Goal: Task Accomplishment & Management: Use online tool/utility

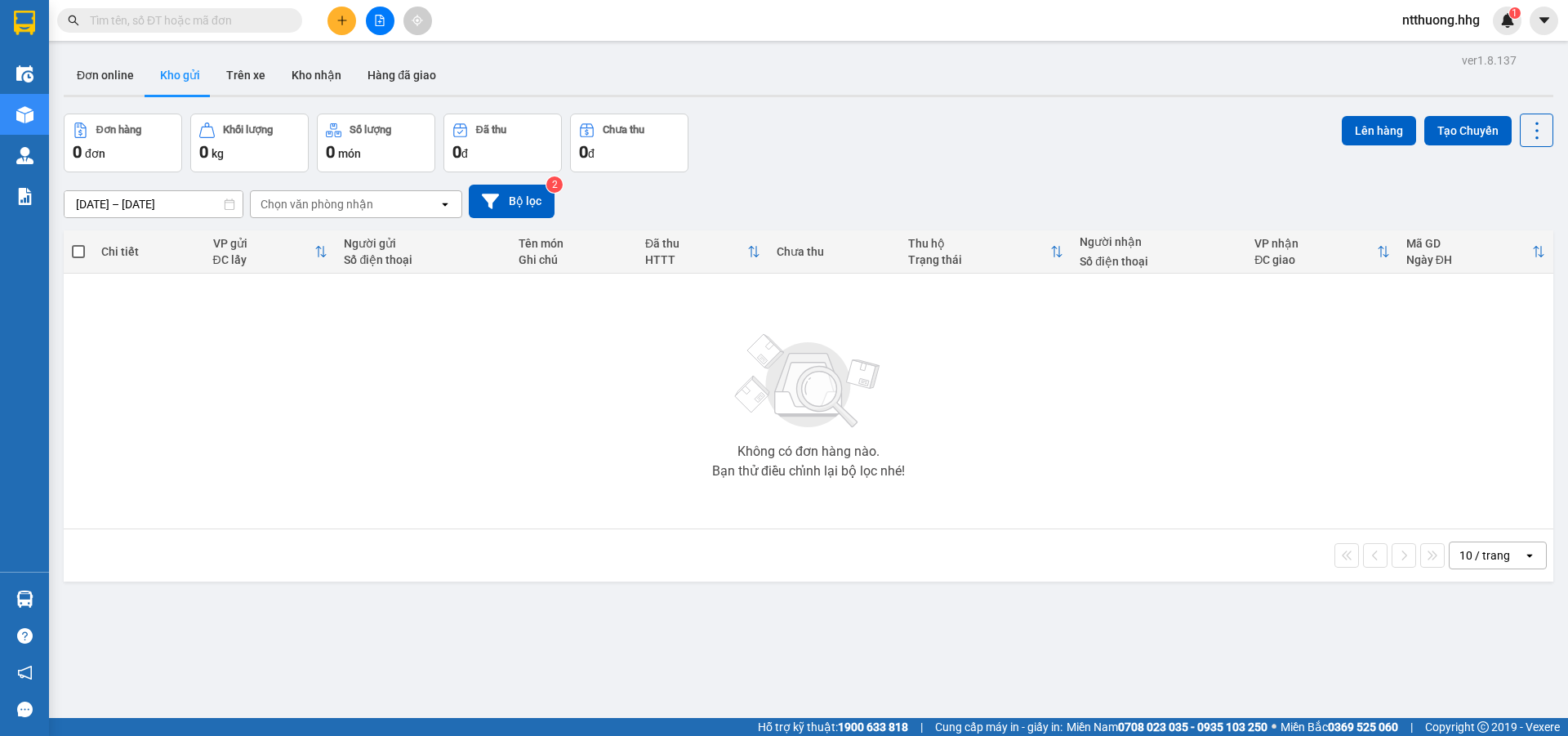
click at [333, 21] on button at bounding box center [342, 20] width 29 height 29
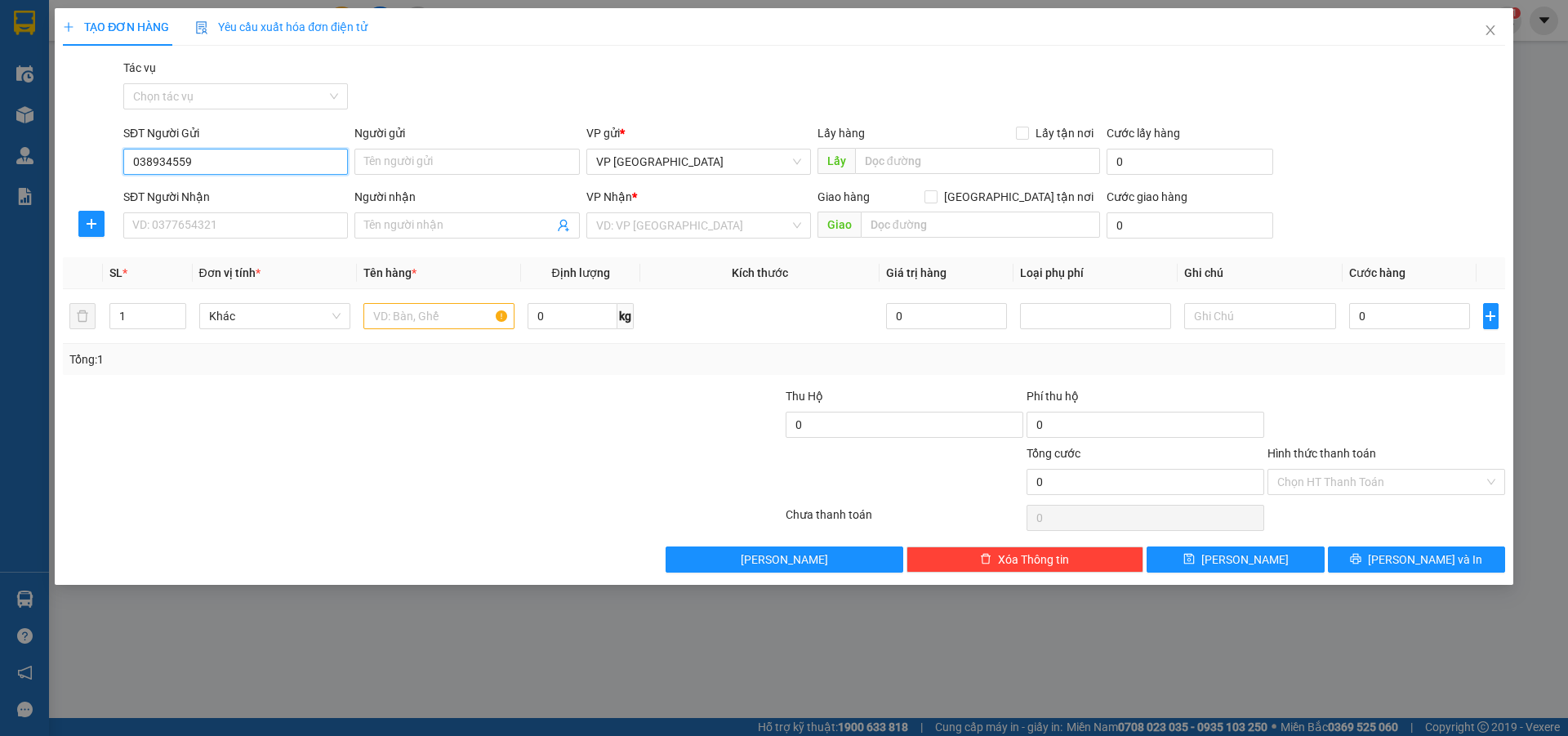
type input "0389345590"
click at [277, 202] on div "0389345590 - Hồng Thắm" at bounding box center [236, 195] width 205 height 18
type input "Hồng Thắm"
type input "0389345590"
click at [259, 229] on input "SĐT Người Nhận" at bounding box center [236, 225] width 224 height 26
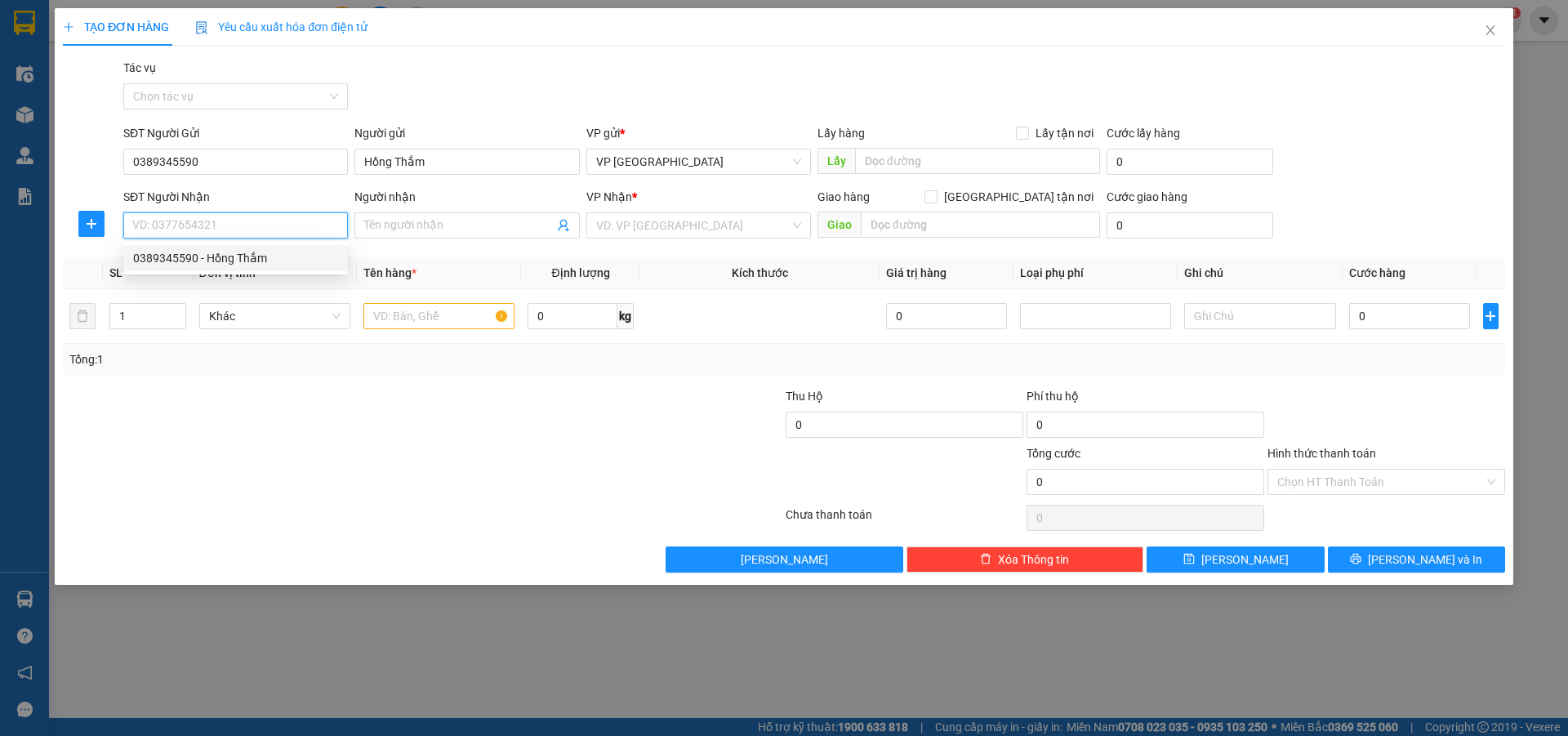
click at [253, 265] on div "0389345590 - Hồng Thắm" at bounding box center [236, 258] width 205 height 18
type input "0389345590"
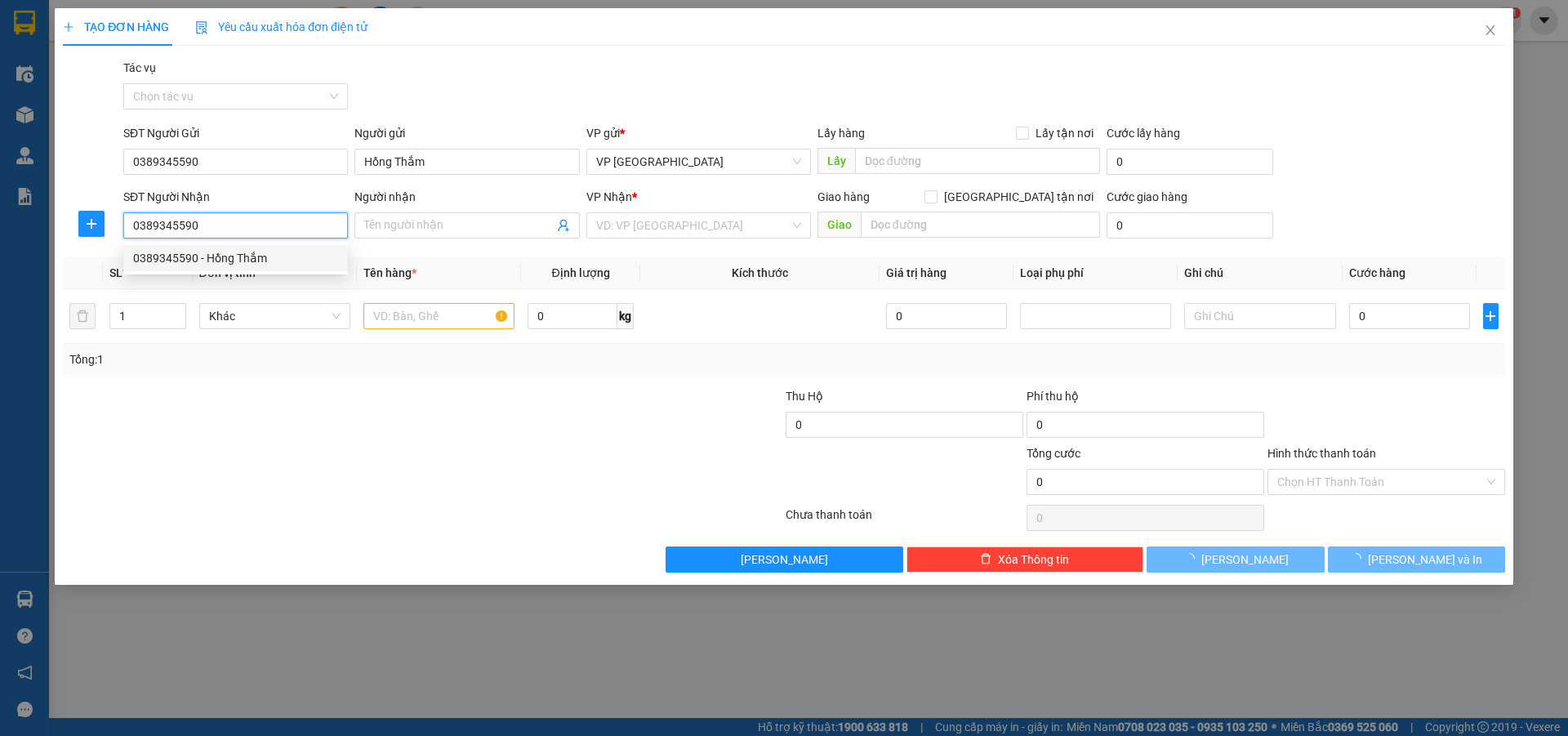
type input "Hồng Thắm"
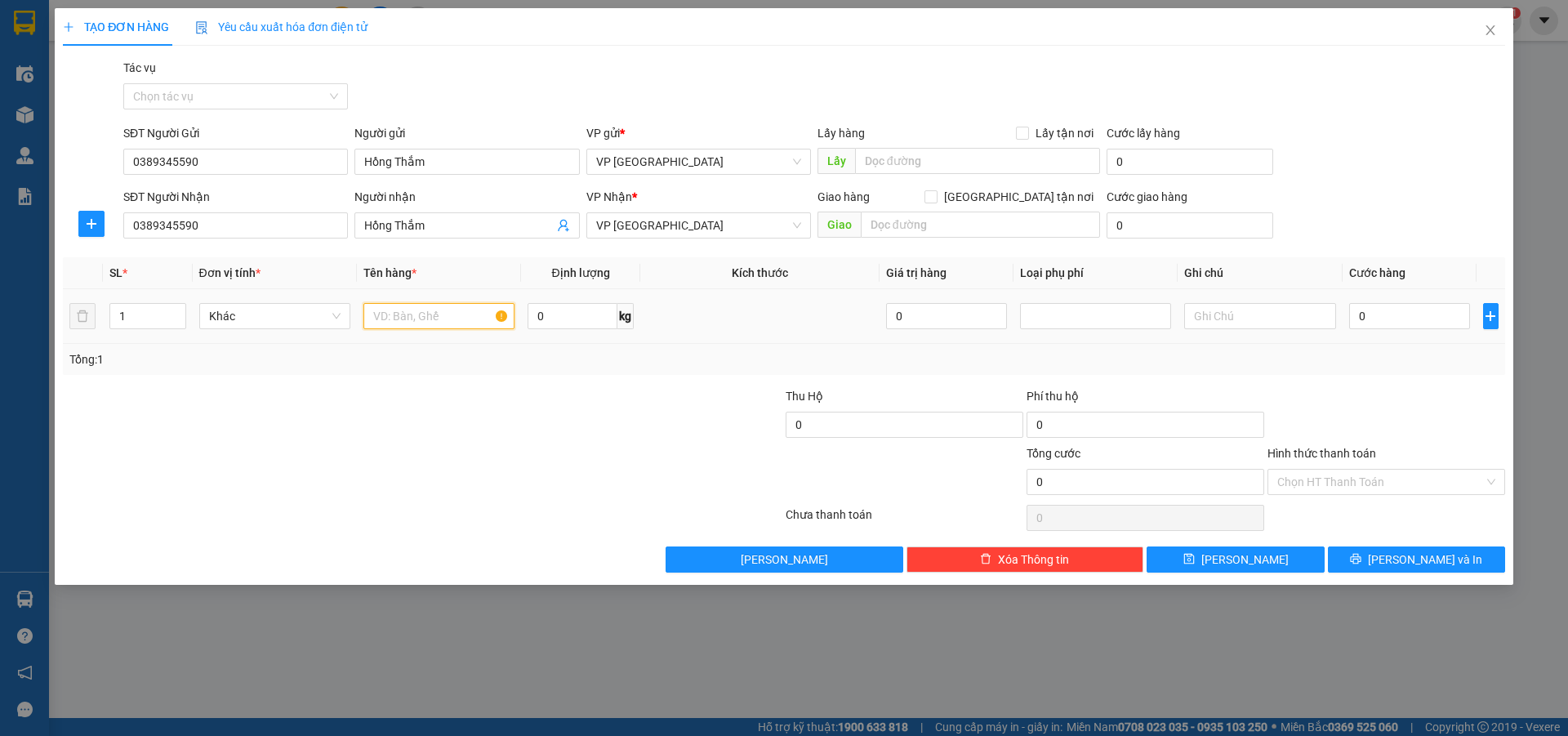
click at [394, 326] on input "text" at bounding box center [439, 316] width 151 height 26
type input "xốp"
click at [1426, 311] on input "0" at bounding box center [1409, 316] width 122 height 26
type input "5"
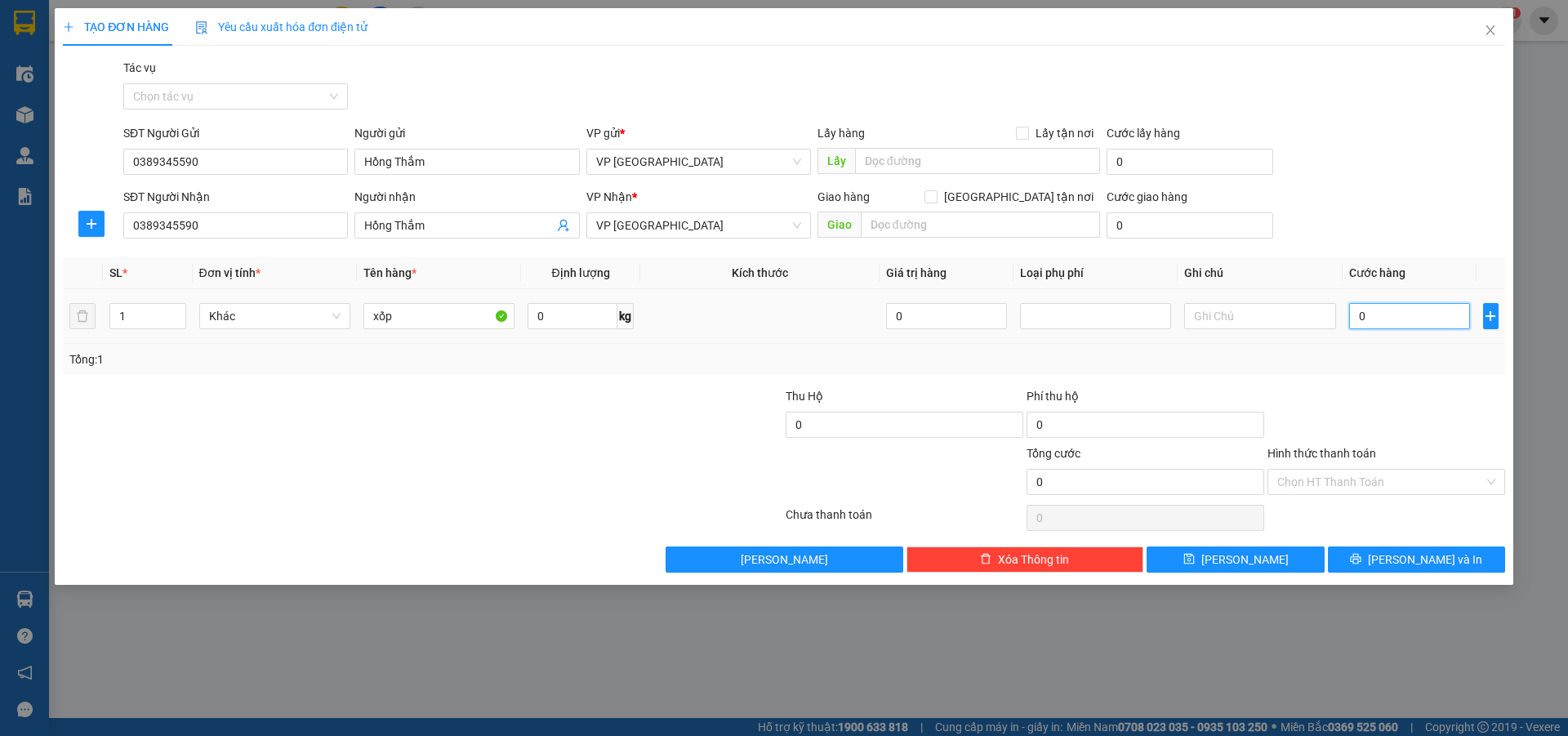
type input "5"
type input "50"
type input "500"
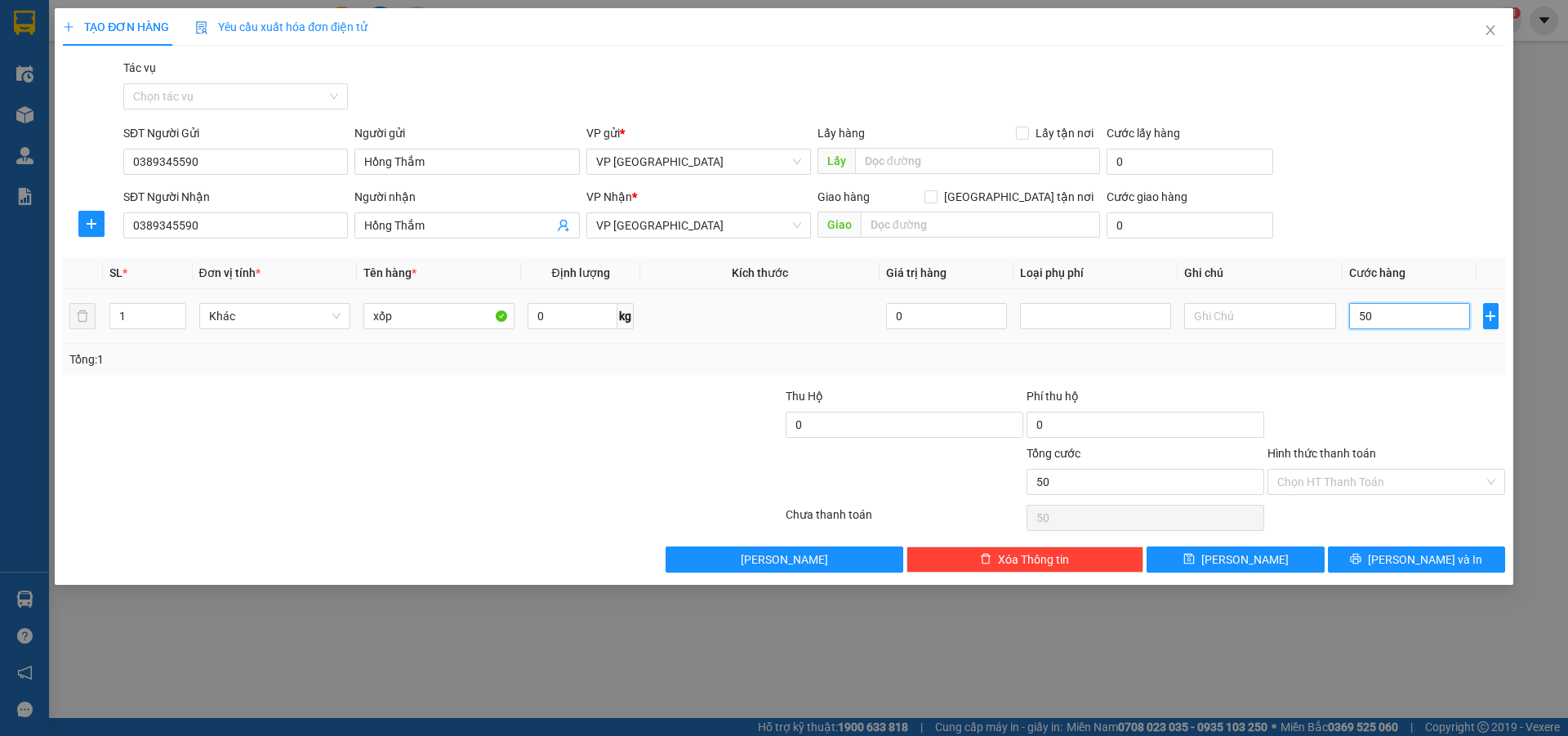
type input "500"
type input "5.000"
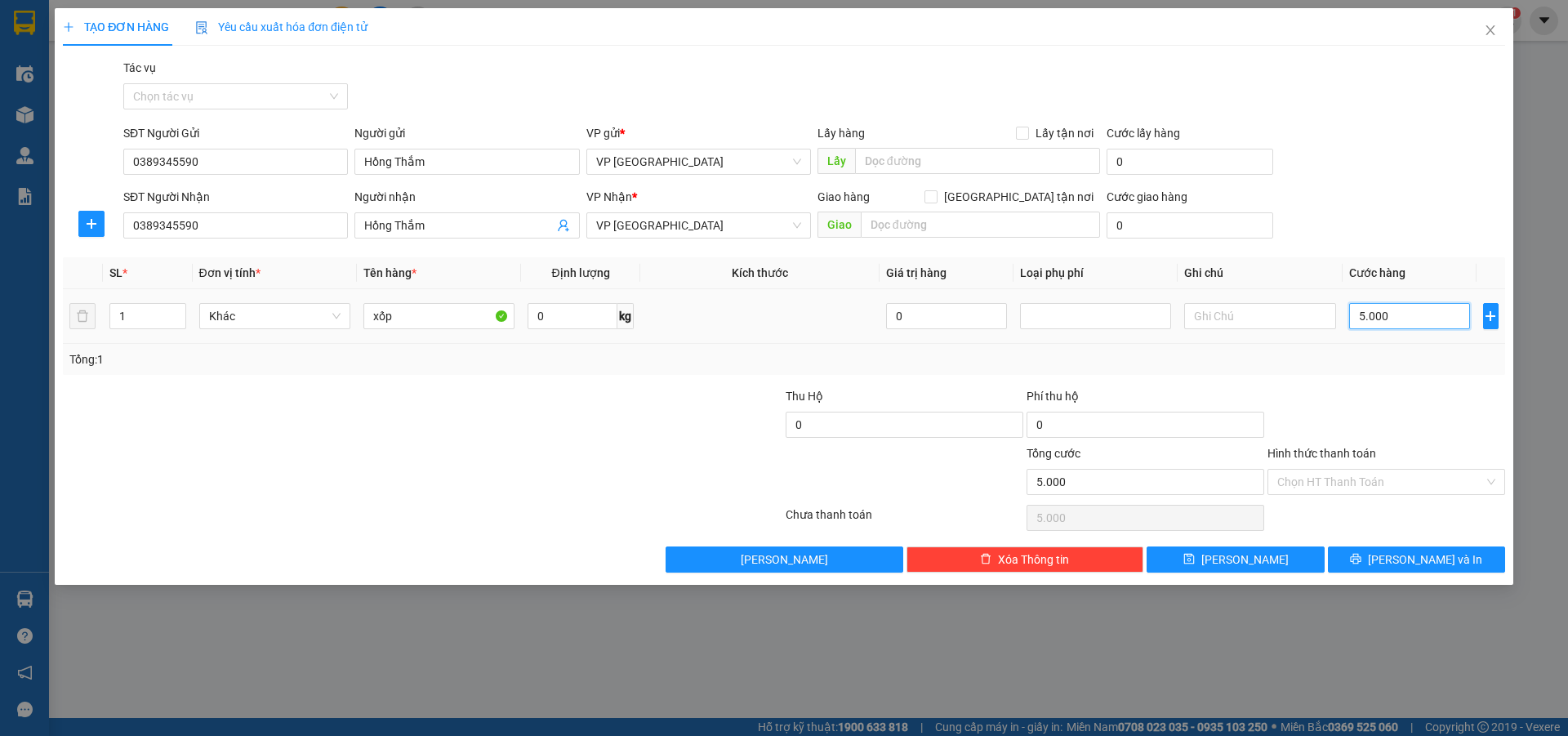
type input "50.000"
click at [1450, 478] on input "Hình thức thanh toán" at bounding box center [1380, 482] width 207 height 25
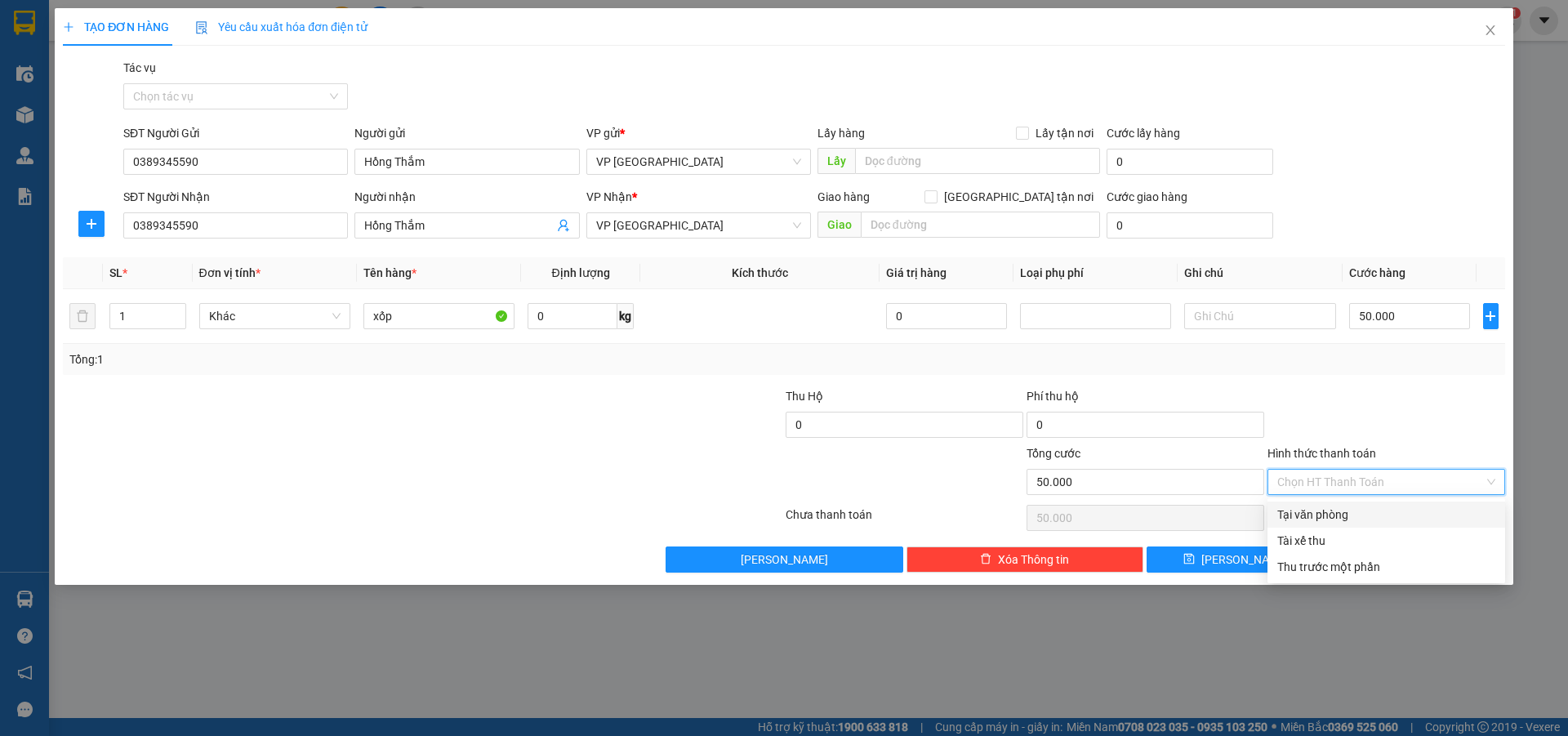
drag, startPoint x: 1426, startPoint y: 517, endPoint x: 1421, endPoint y: 527, distance: 11.2
click at [1425, 519] on div "Tại văn phòng" at bounding box center [1386, 514] width 218 height 18
type input "0"
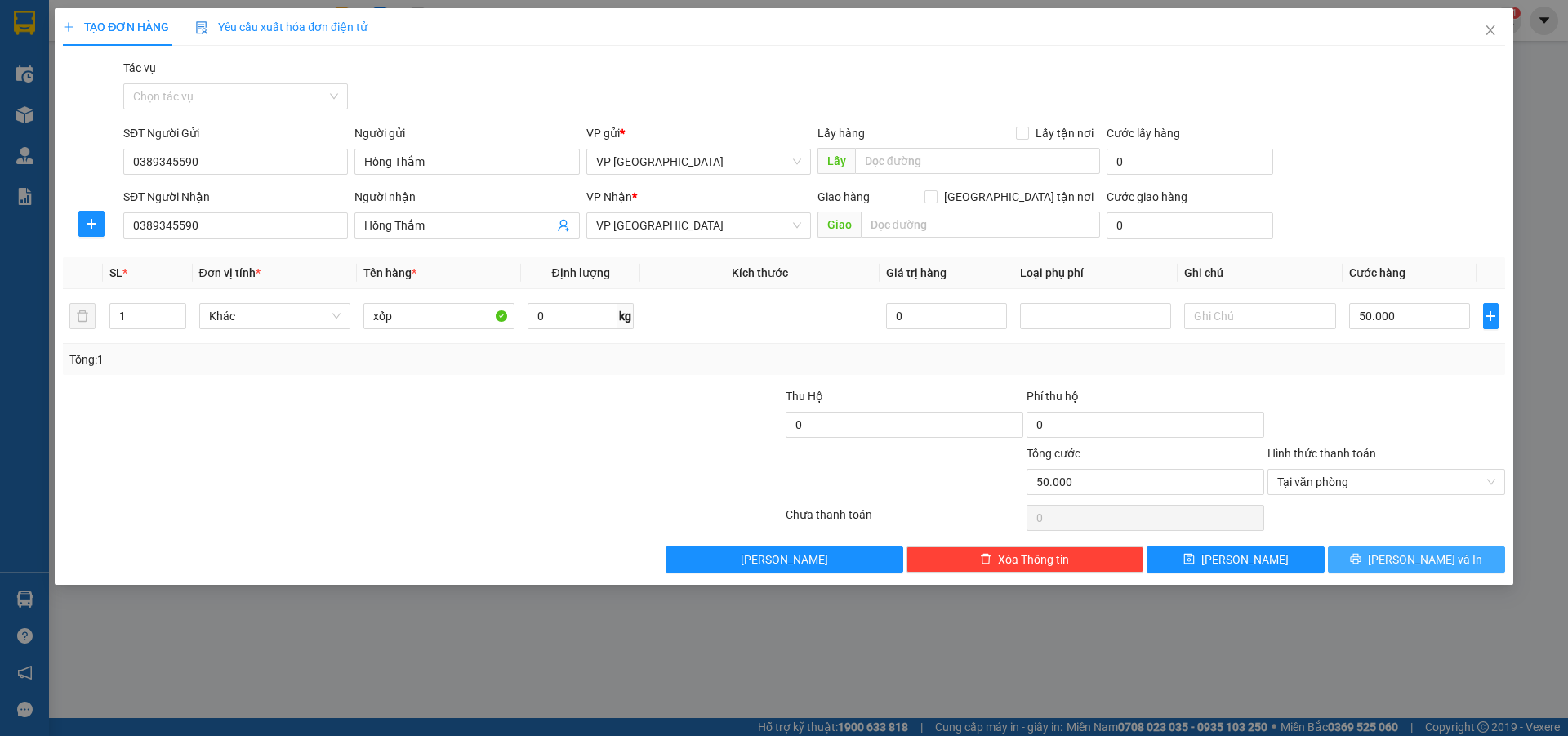
click at [1423, 555] on span "Lưu và In" at bounding box center [1425, 559] width 114 height 18
